Goal: Check status: Check status

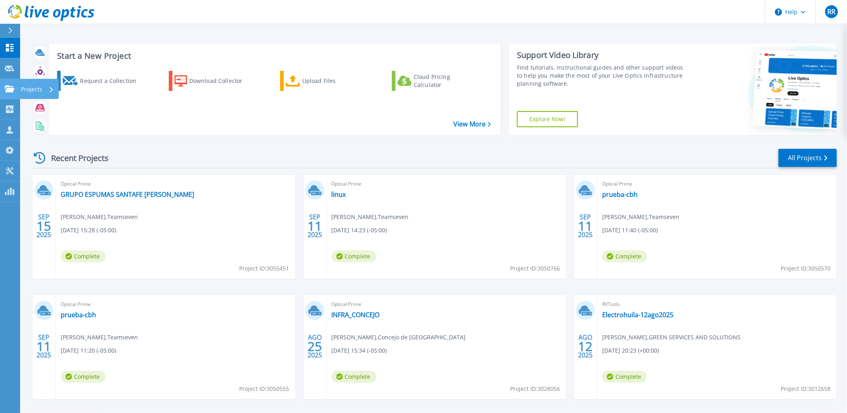
click at [15, 91] on div "Projects" at bounding box center [23, 88] width 37 height 7
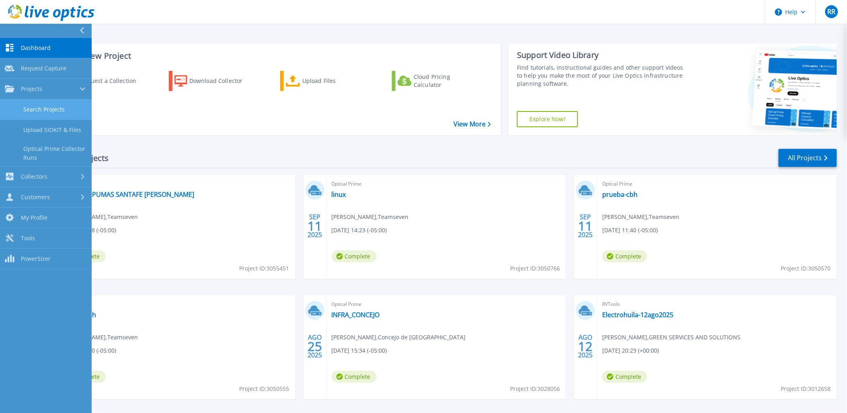
click at [45, 106] on link "Search Projects" at bounding box center [46, 109] width 92 height 21
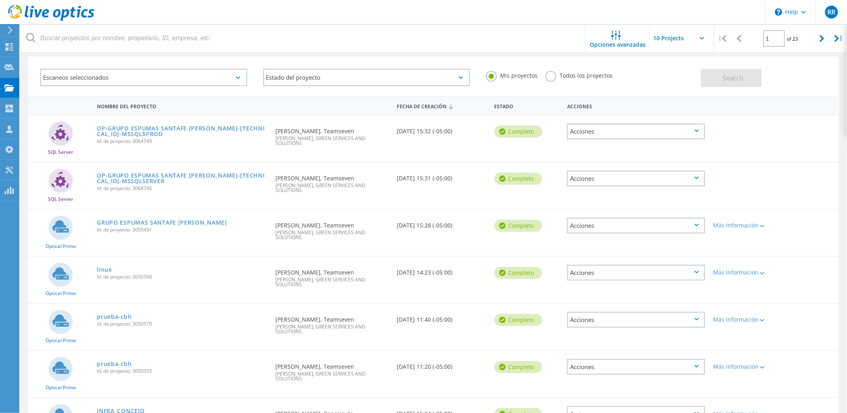
scroll to position [45, 0]
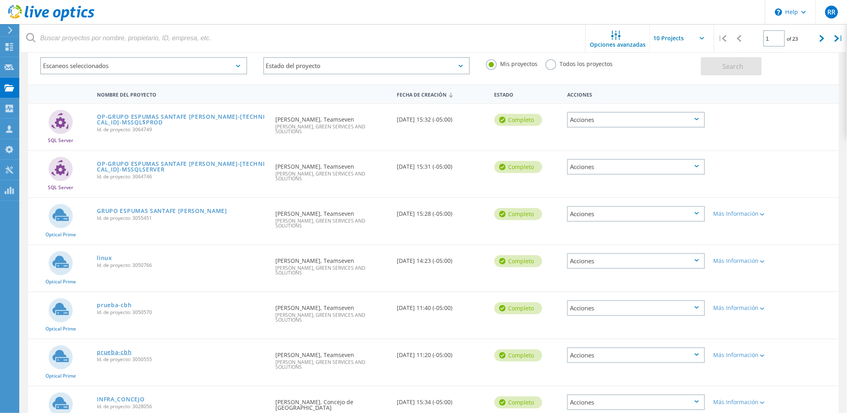
click at [121, 349] on link "prueba-cbh" at bounding box center [114, 352] width 35 height 6
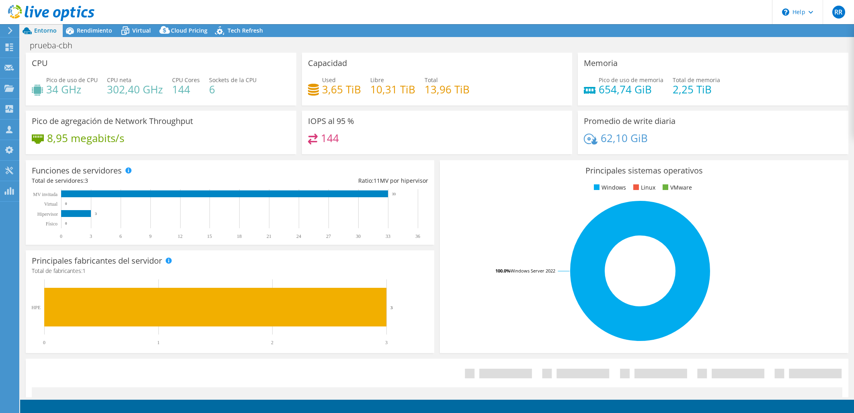
select select "USD"
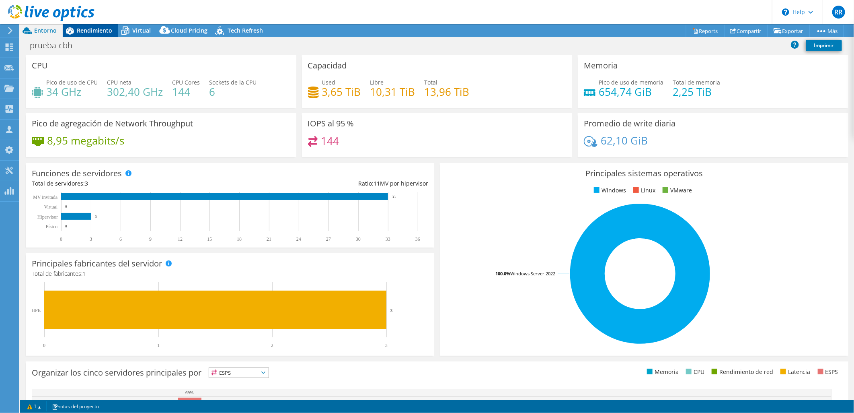
click at [101, 31] on span "Rendimiento" at bounding box center [94, 31] width 35 height 8
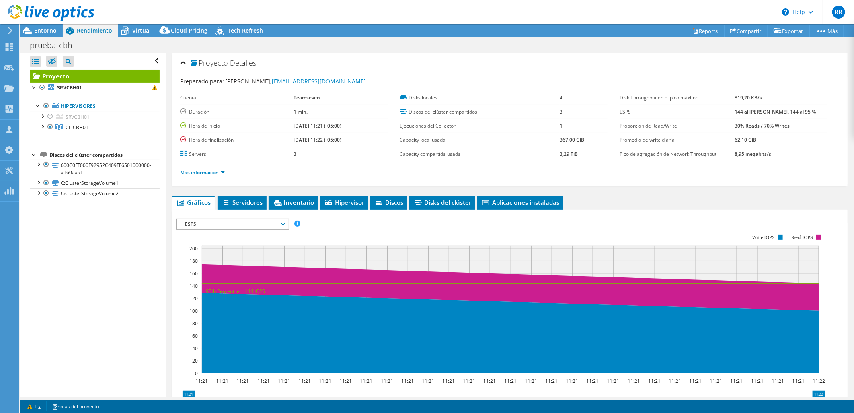
click at [214, 225] on span "ESPS" at bounding box center [232, 224] width 103 height 10
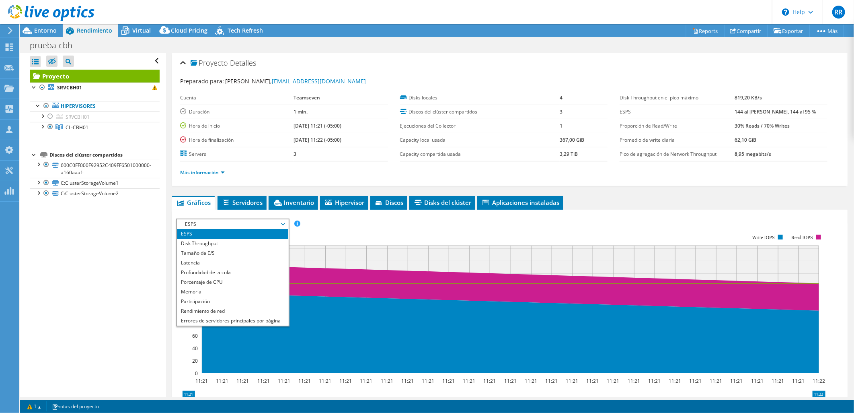
click at [214, 225] on span "ESPS" at bounding box center [232, 224] width 103 height 10
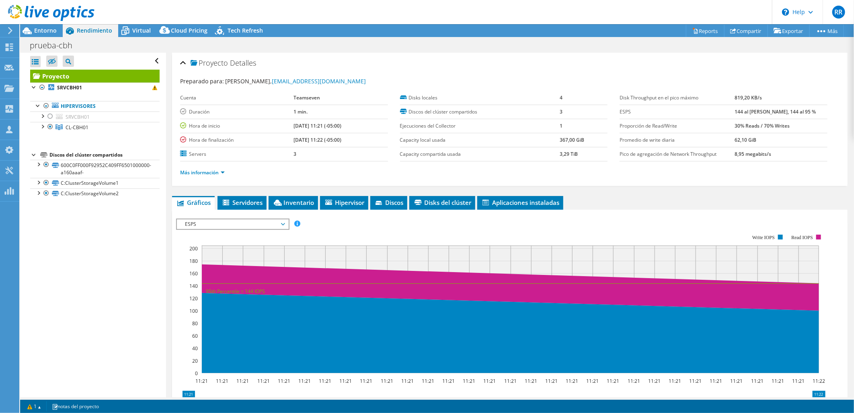
click at [210, 224] on span "ESPS" at bounding box center [232, 224] width 103 height 10
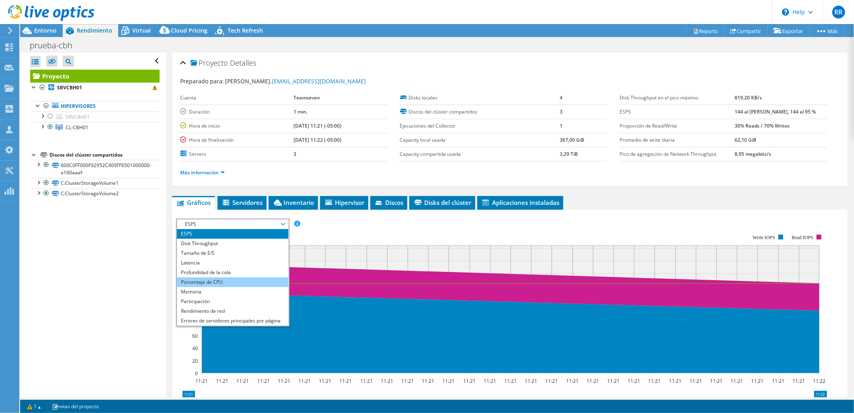
click at [236, 278] on li "Porcentaje de CPU" at bounding box center [232, 282] width 111 height 10
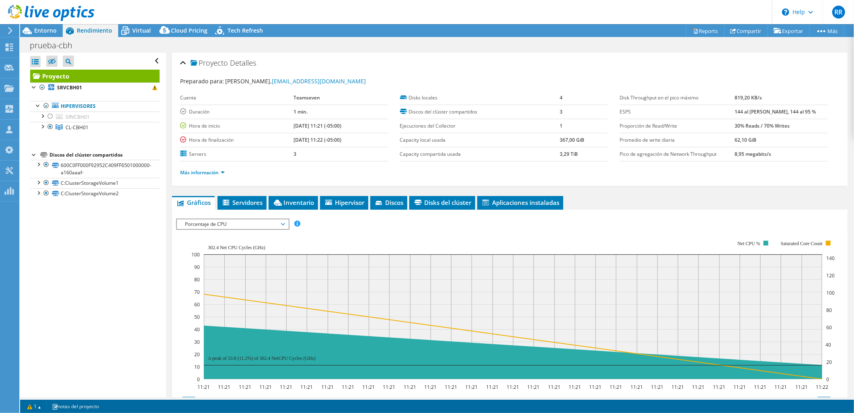
click at [232, 219] on span "Porcentaje de CPU" at bounding box center [232, 224] width 103 height 10
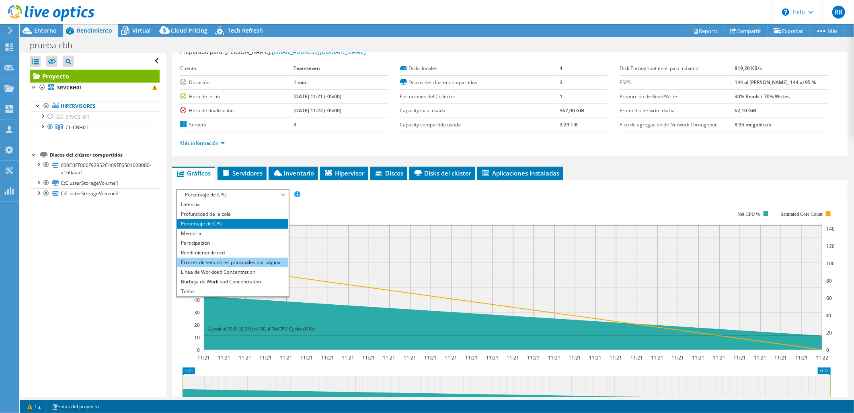
scroll to position [45, 0]
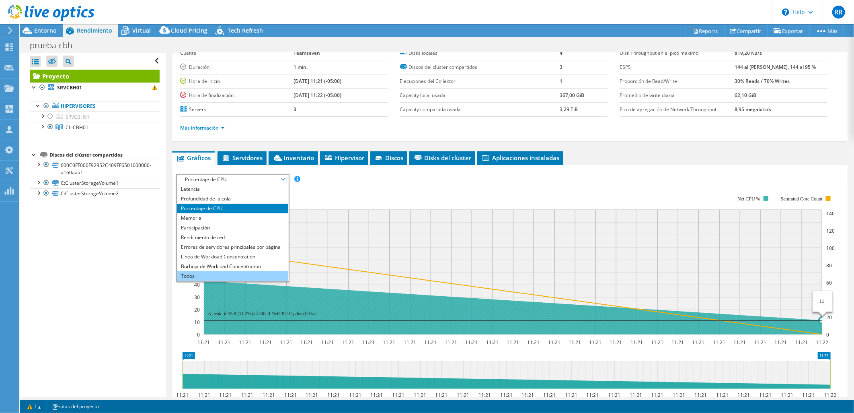
click at [216, 278] on li "Todos" at bounding box center [232, 276] width 111 height 10
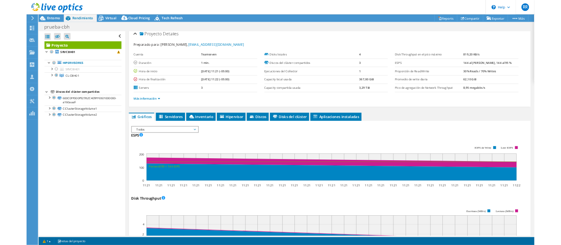
scroll to position [0, 0]
